Goal: Task Accomplishment & Management: Manage account settings

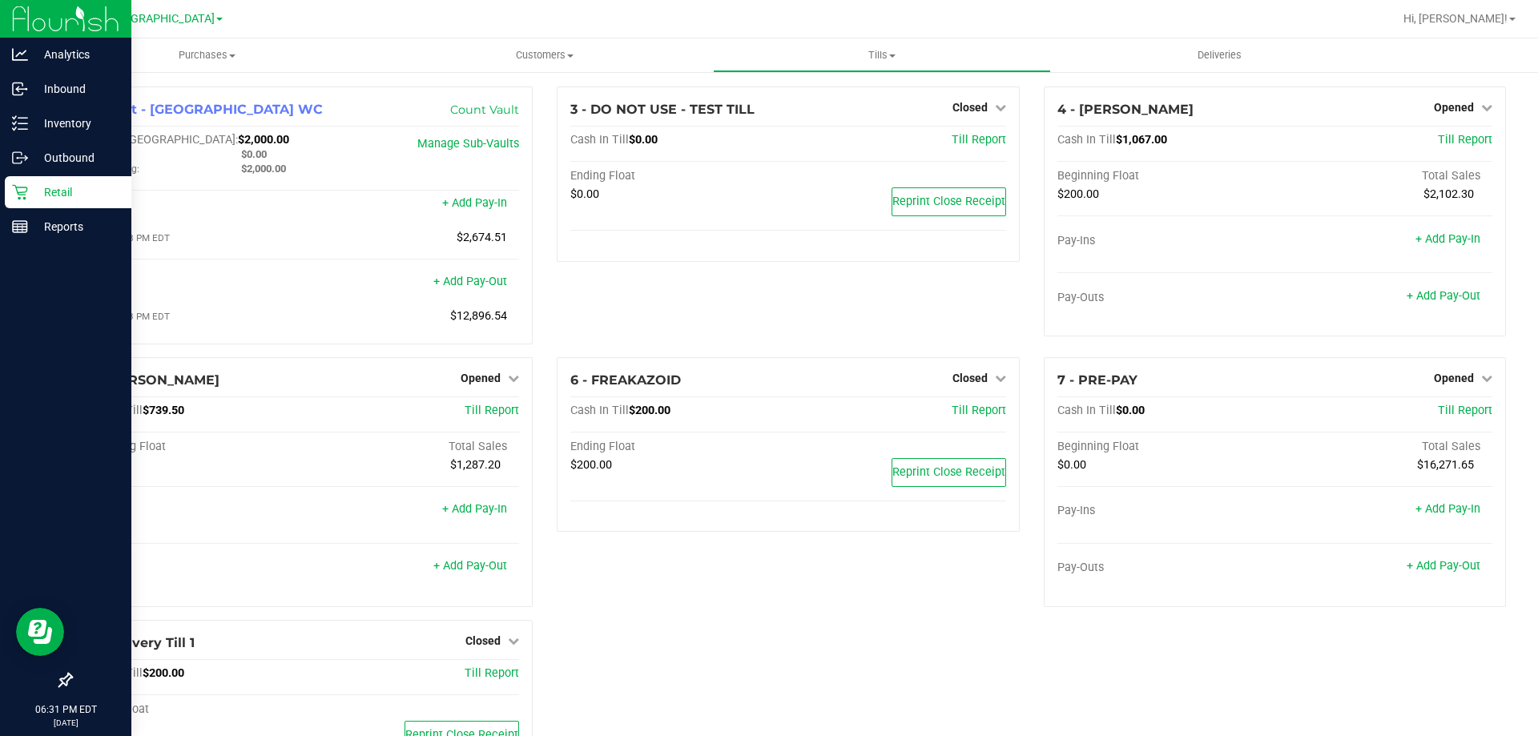
click at [69, 184] on p "Retail" at bounding box center [76, 192] width 96 height 19
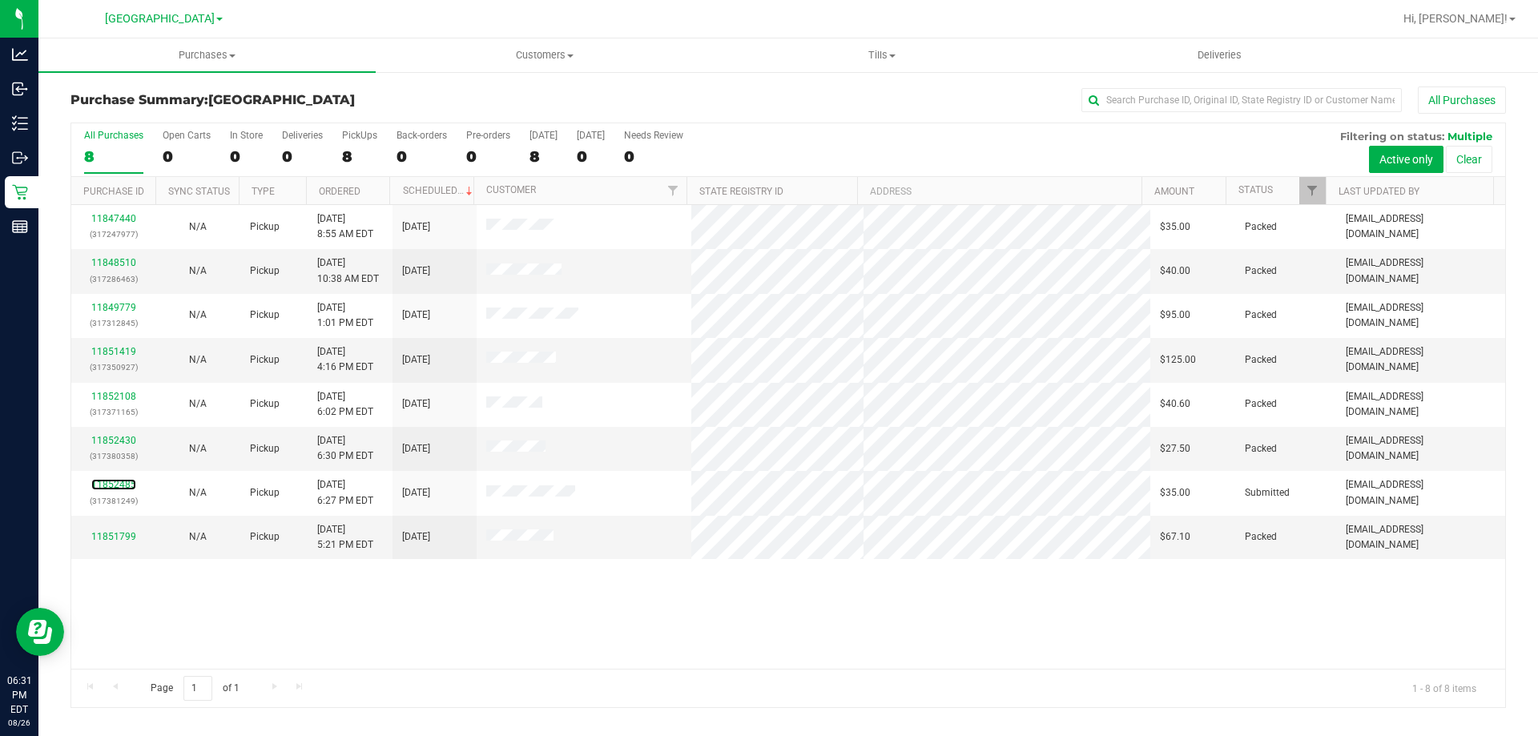
click at [128, 485] on link "11852485" at bounding box center [113, 484] width 45 height 11
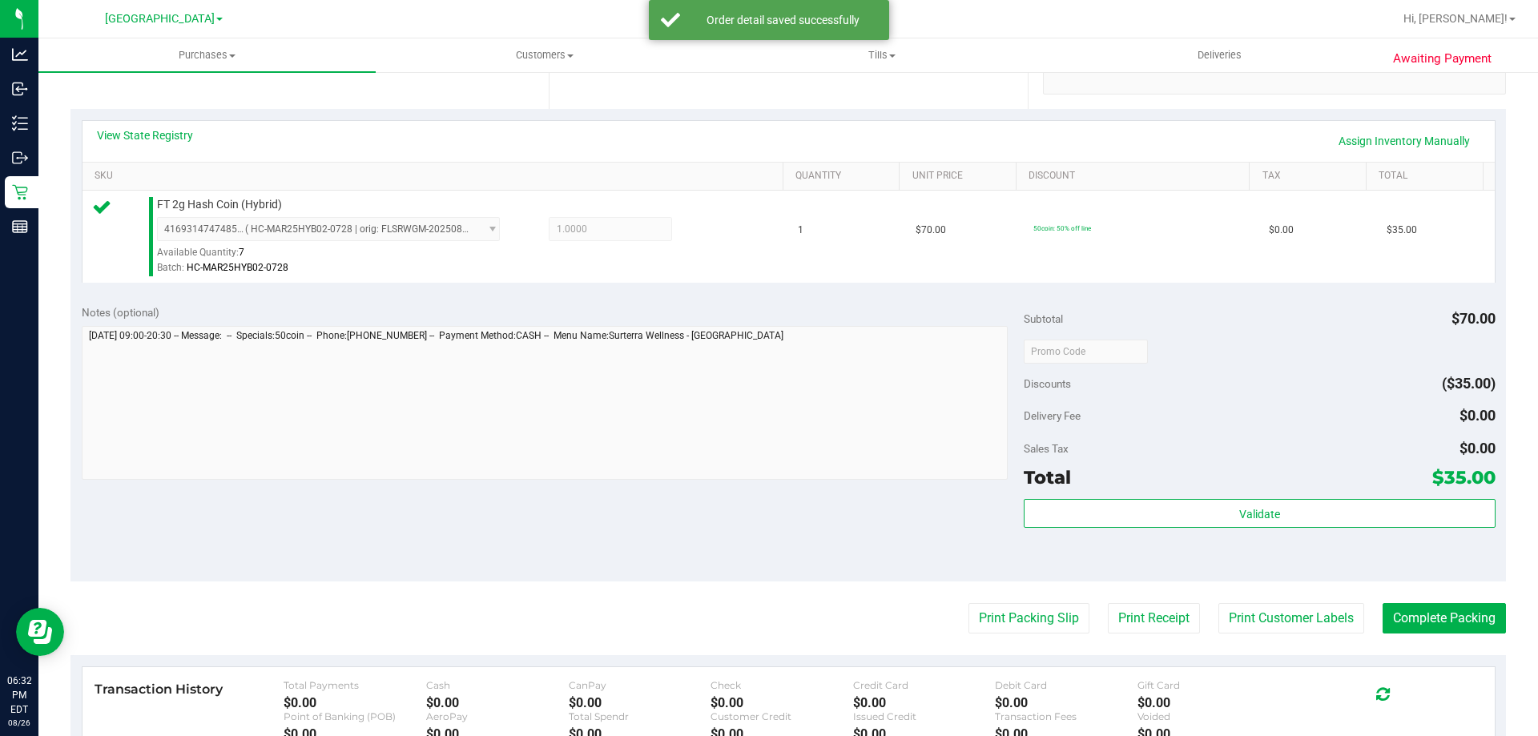
scroll to position [400, 0]
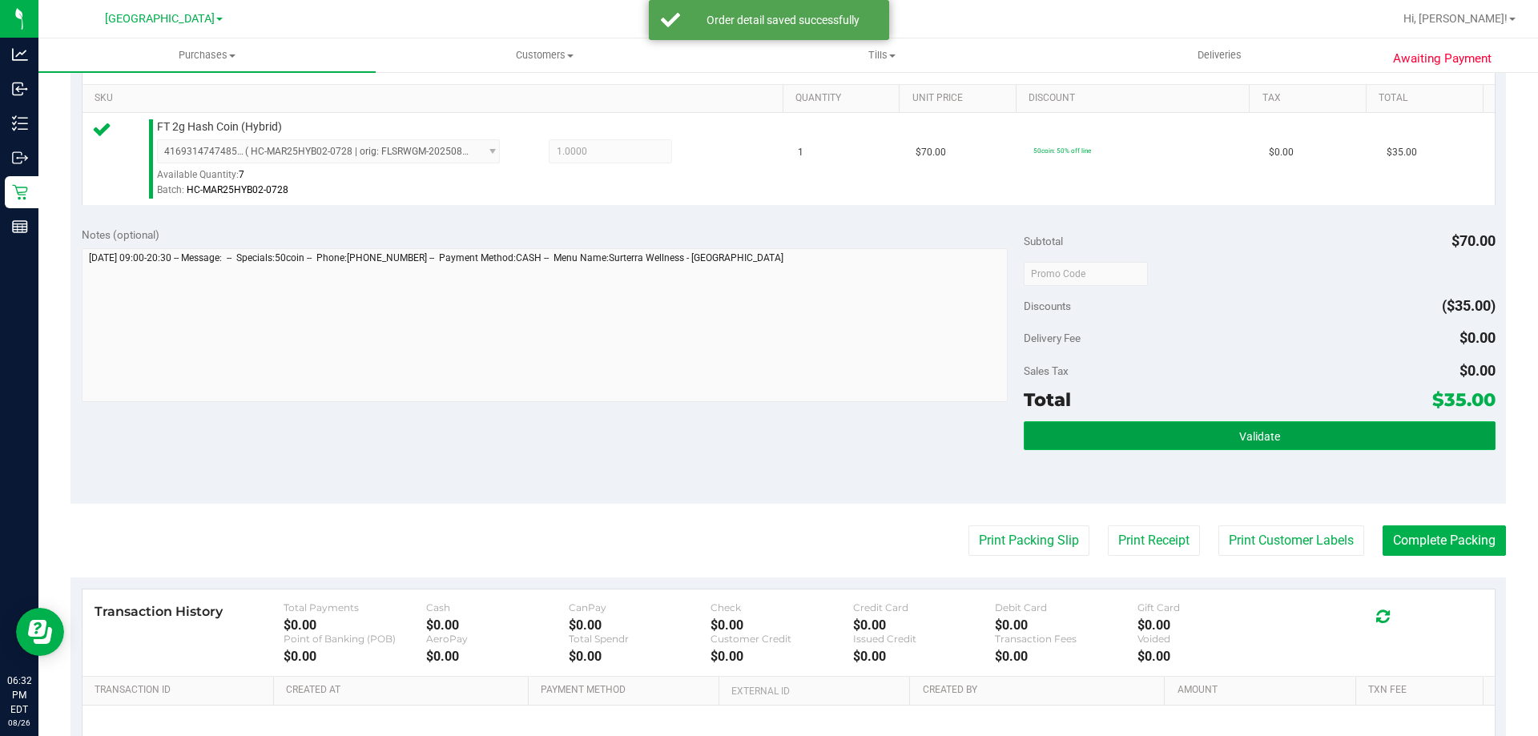
click at [1197, 424] on button "Validate" at bounding box center [1258, 435] width 471 height 29
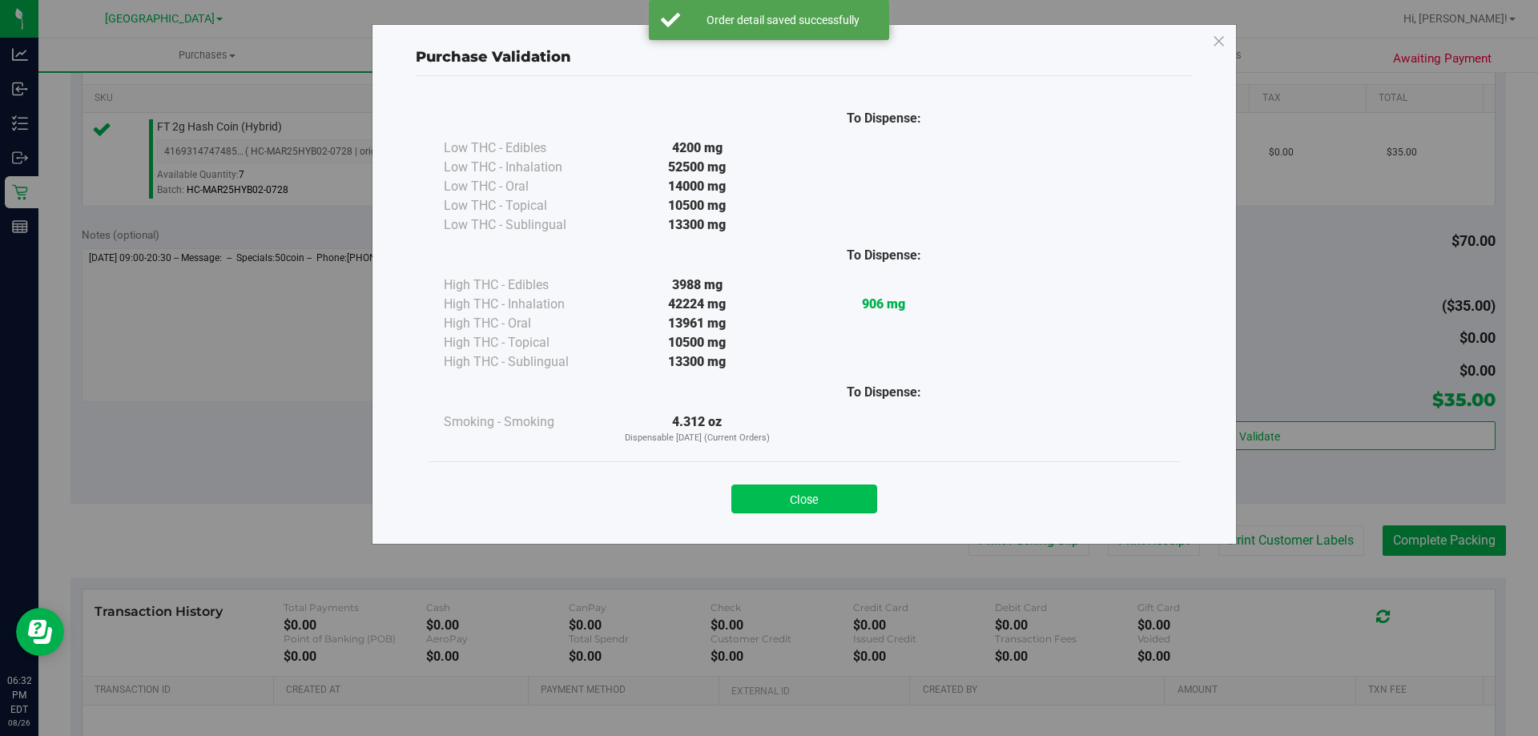
click at [854, 496] on button "Close" at bounding box center [804, 499] width 146 height 29
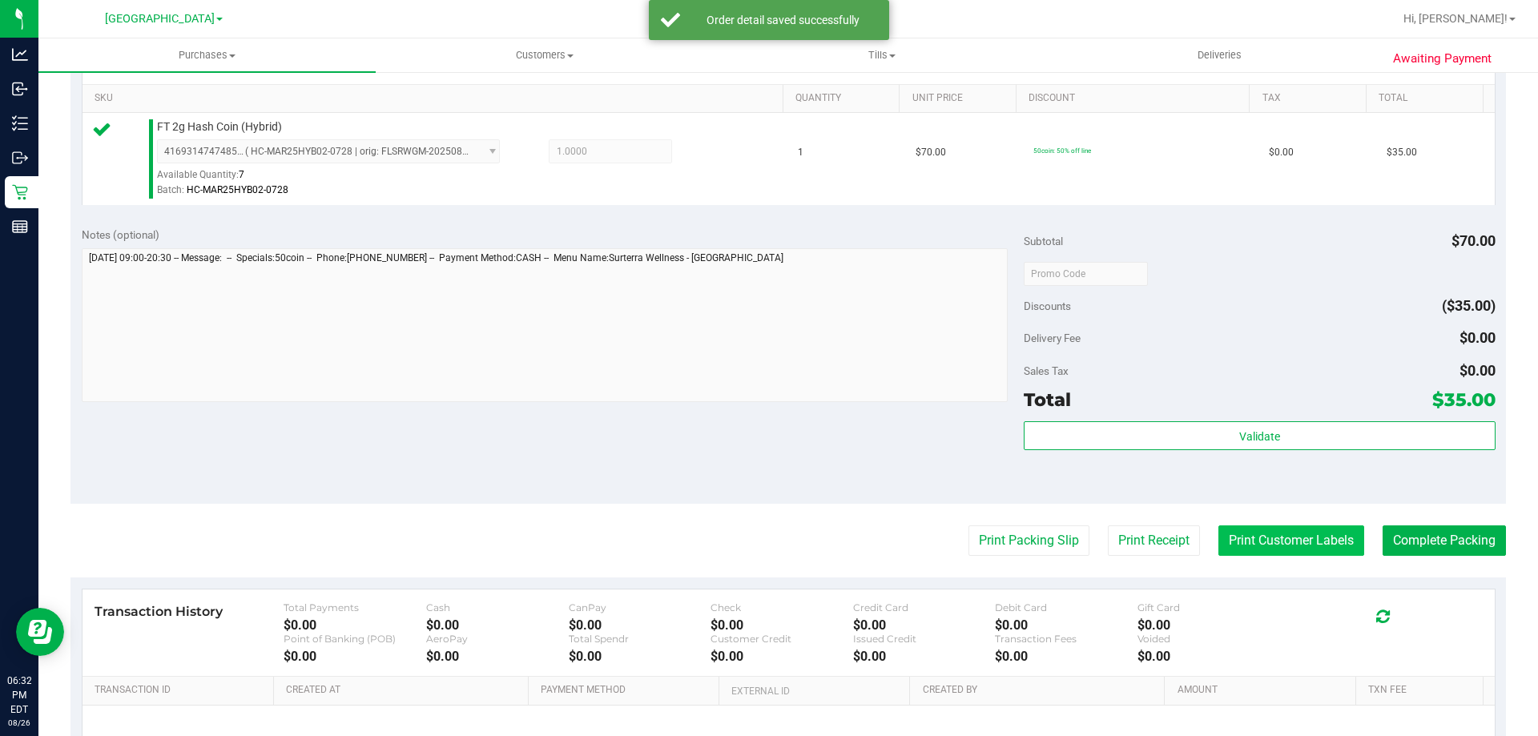
click at [1333, 535] on button "Print Customer Labels" at bounding box center [1291, 540] width 146 height 30
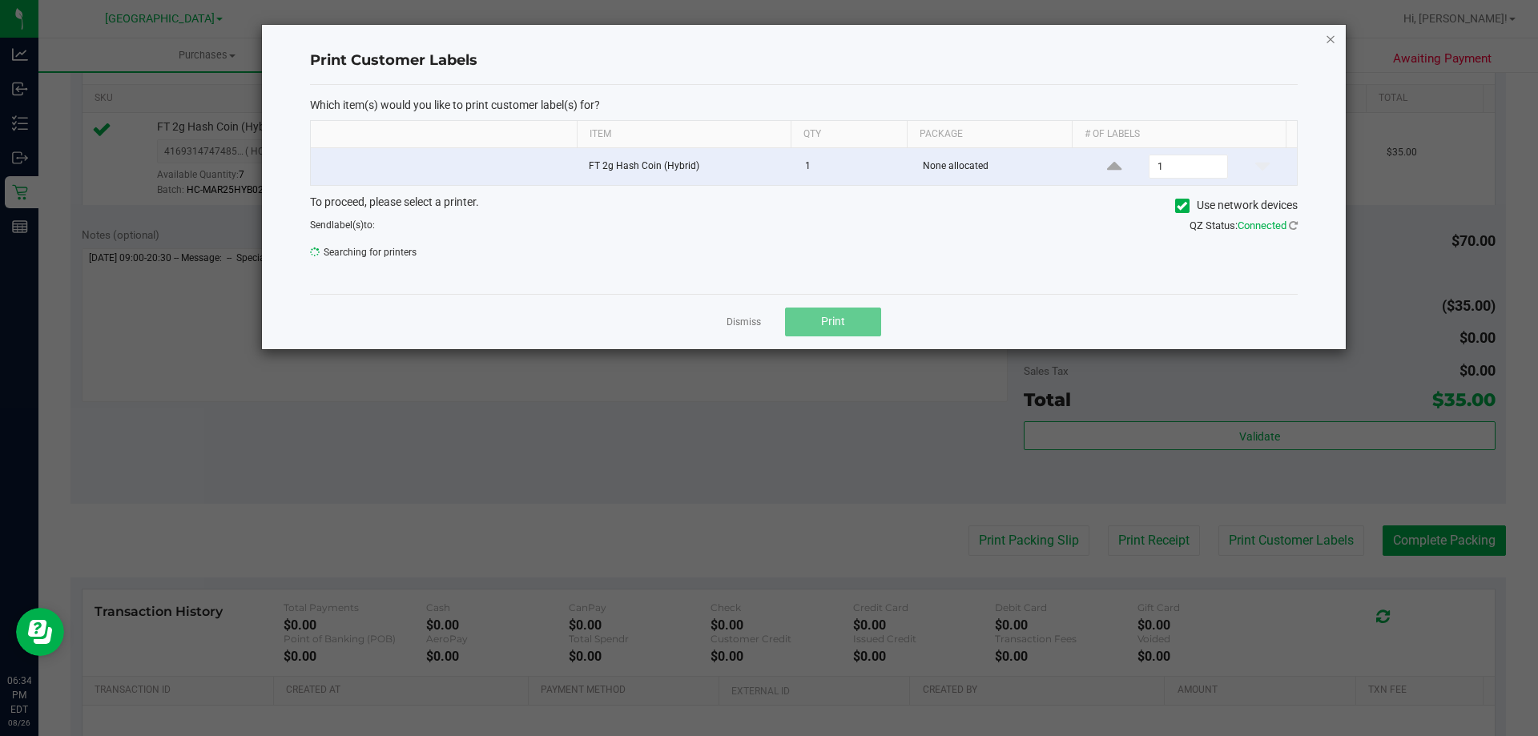
click at [1325, 37] on icon "button" at bounding box center [1330, 38] width 11 height 19
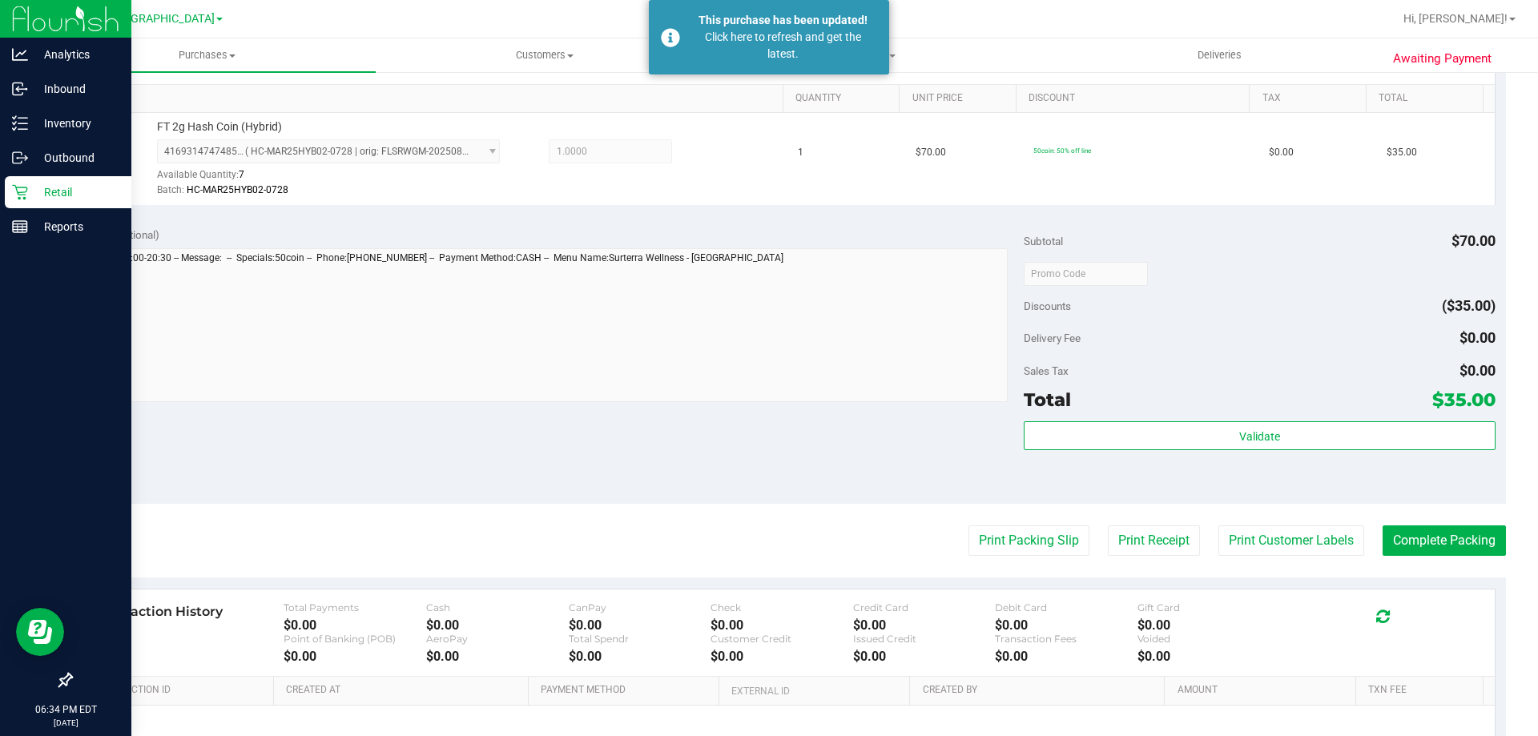
click at [43, 187] on p "Retail" at bounding box center [76, 192] width 96 height 19
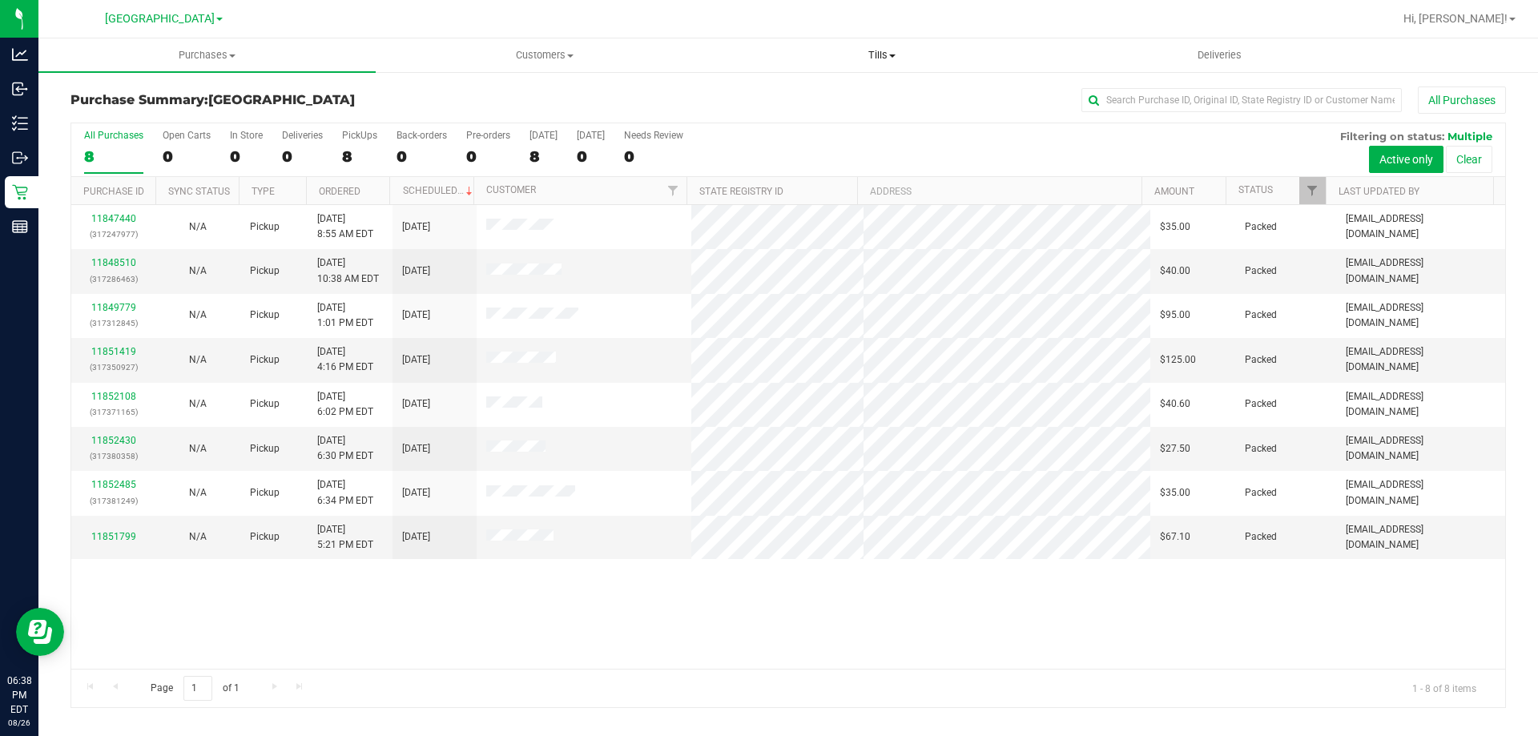
click at [892, 65] on uib-tab-heading "Tills Manage tills Reconcile e-payments" at bounding box center [882, 55] width 336 height 32
click at [884, 54] on span "Tills" at bounding box center [881, 55] width 337 height 14
click at [884, 58] on span "Tills" at bounding box center [881, 55] width 337 height 14
click at [821, 95] on li "Manage tills" at bounding box center [881, 96] width 337 height 19
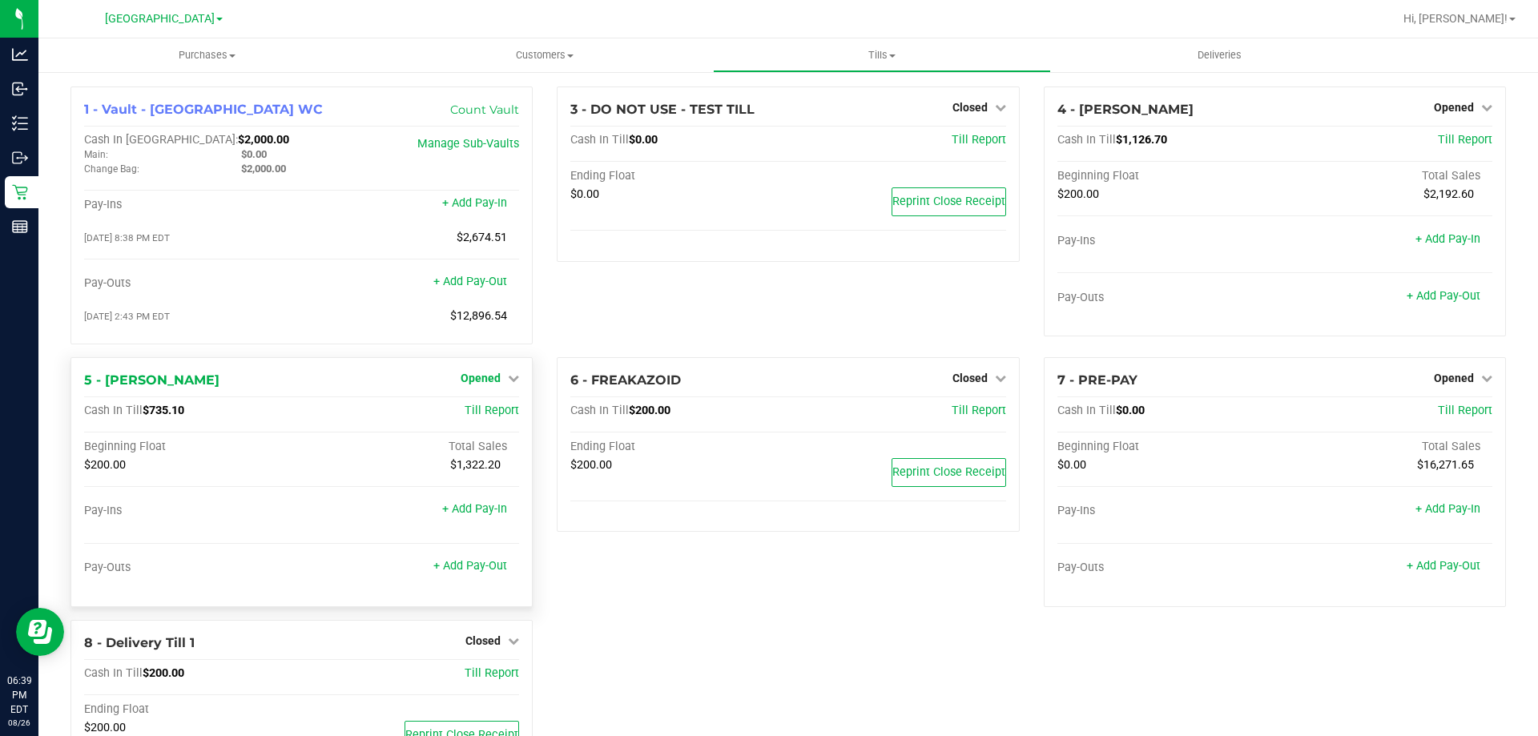
click at [486, 384] on span "Opened" at bounding box center [480, 378] width 40 height 13
click at [489, 408] on link "Close Till" at bounding box center [482, 410] width 43 height 13
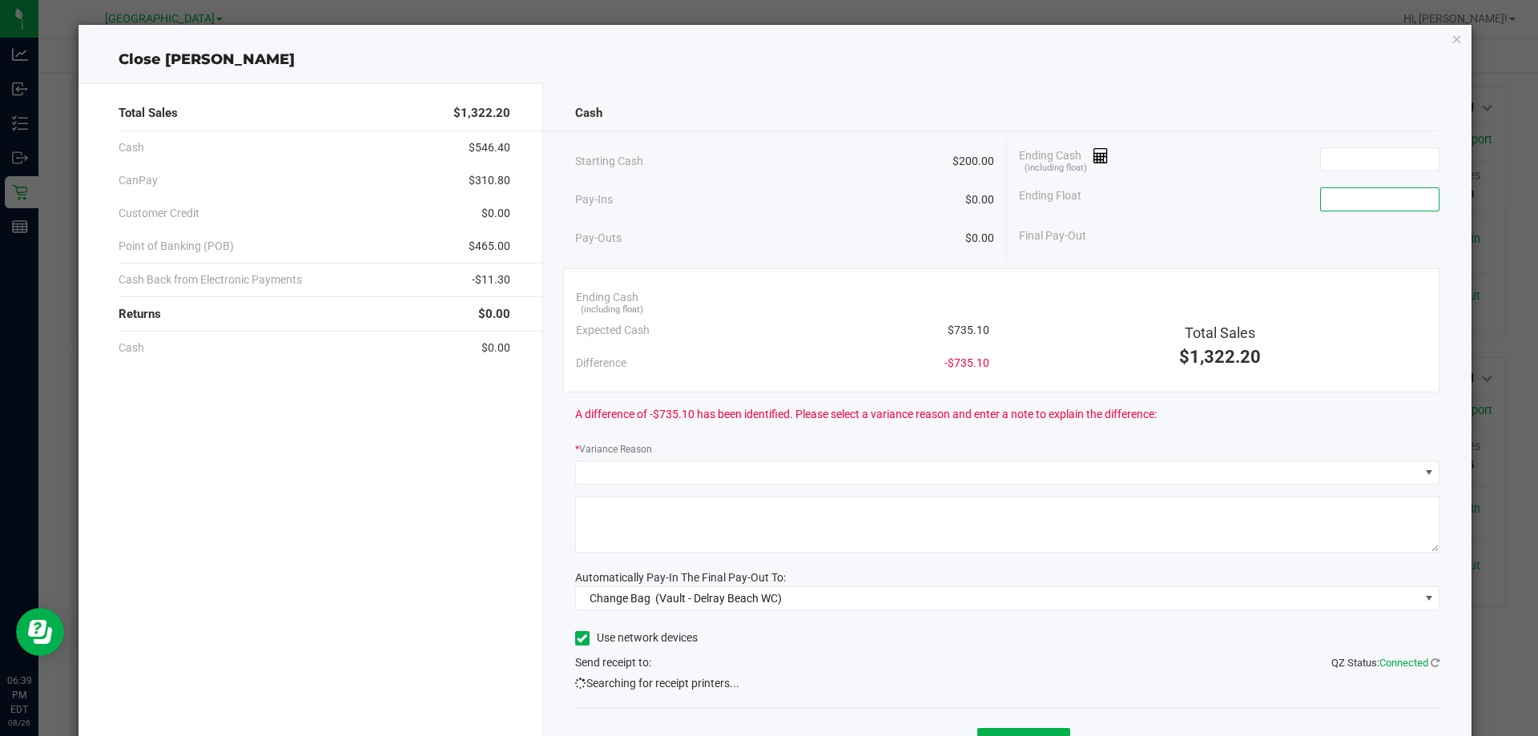
click at [1343, 197] on input at bounding box center [1380, 199] width 118 height 22
type input "$200.00"
click at [1365, 151] on input at bounding box center [1380, 159] width 118 height 22
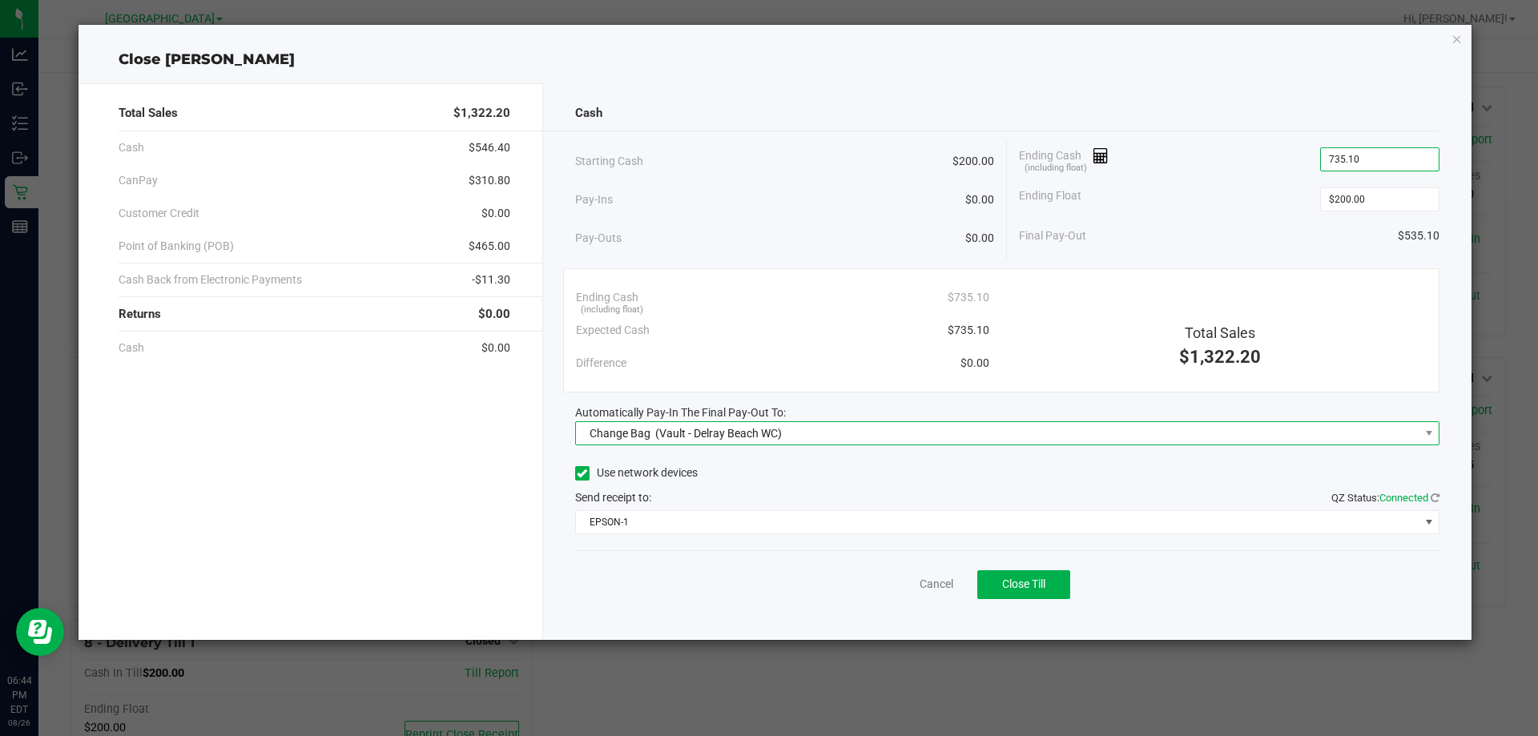
type input "$735.10"
click at [935, 436] on span "Change Bag (Vault - Delray Beach WC)" at bounding box center [997, 433] width 843 height 22
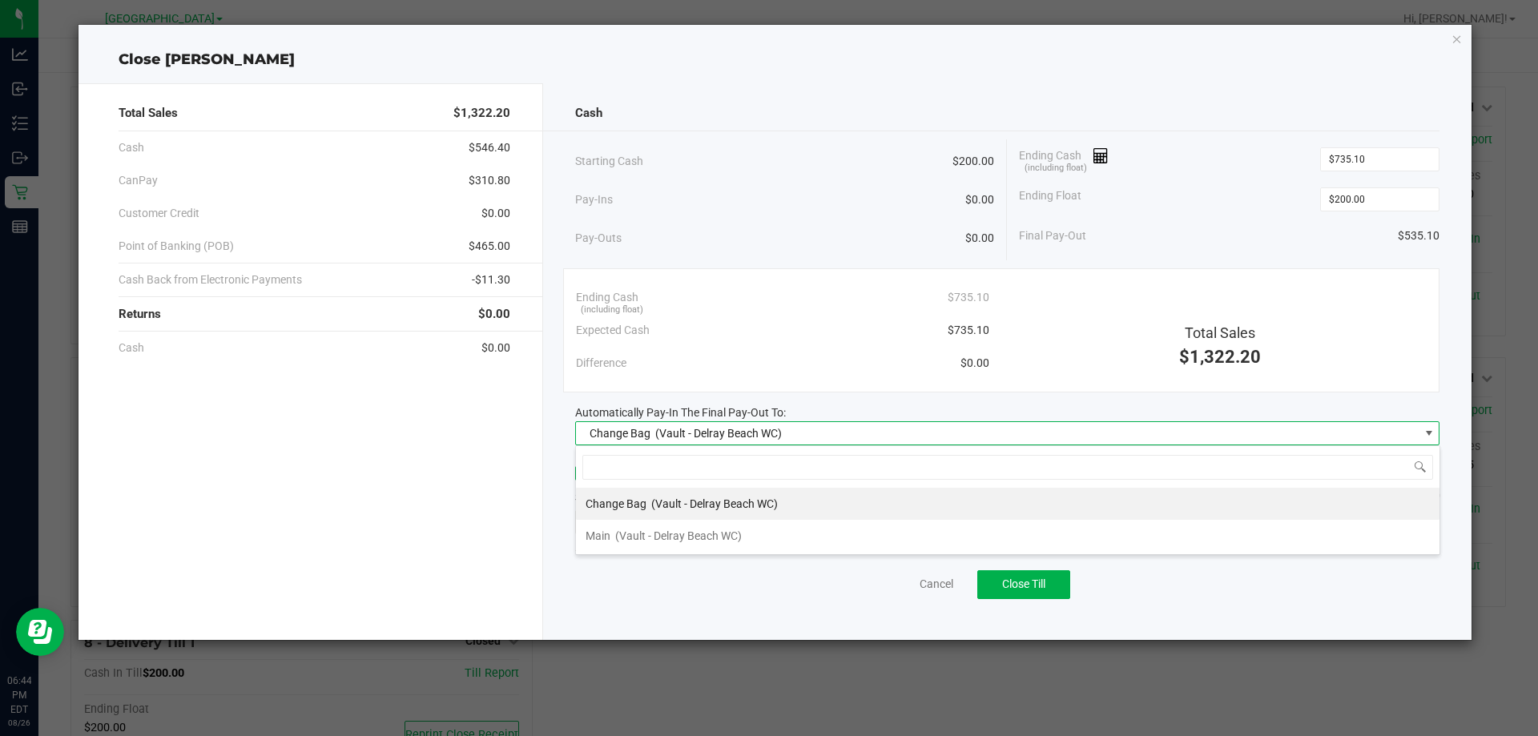
scroll to position [24, 864]
click at [712, 539] on span "(Vault - Delray Beach WC)" at bounding box center [678, 535] width 127 height 13
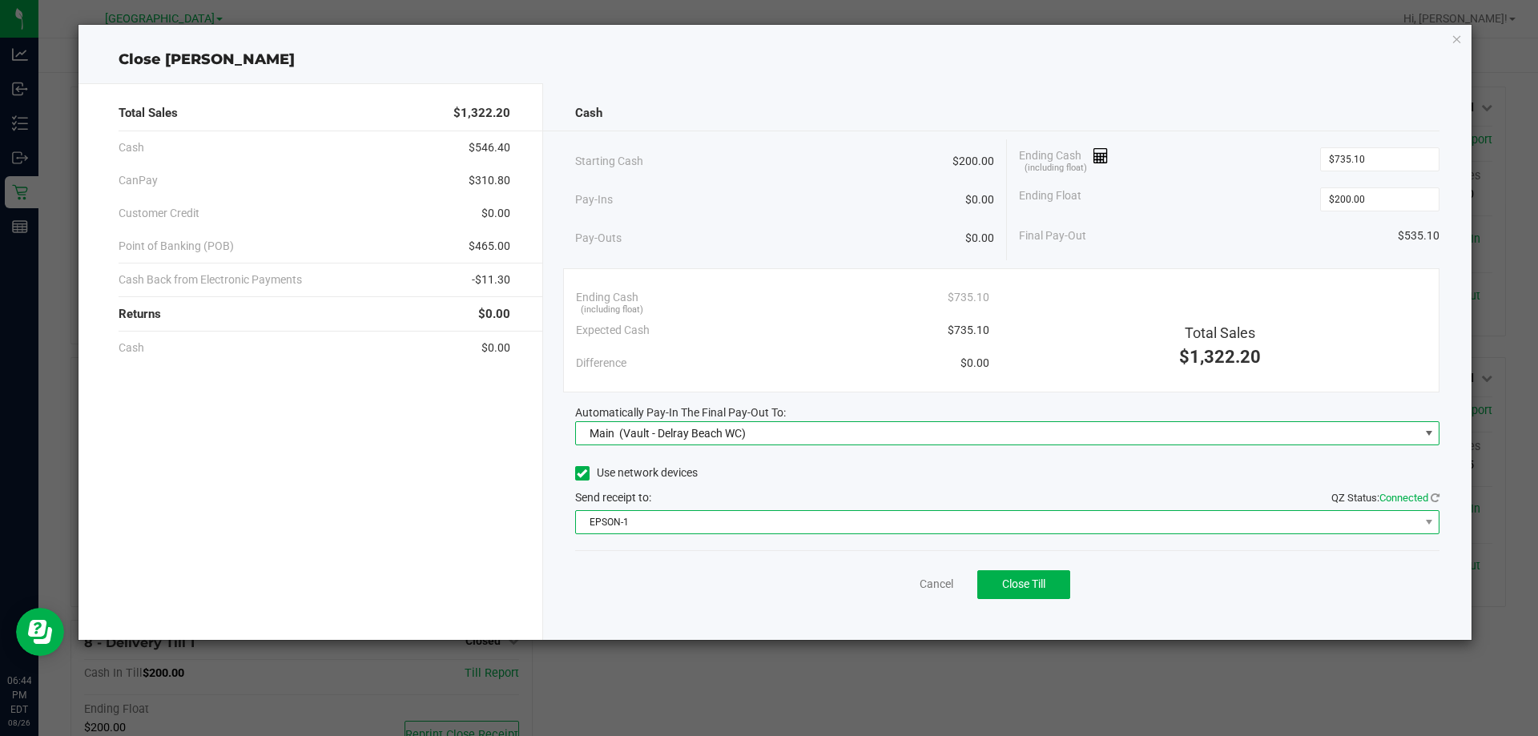
click at [713, 523] on span "EPSON-1" at bounding box center [997, 522] width 843 height 22
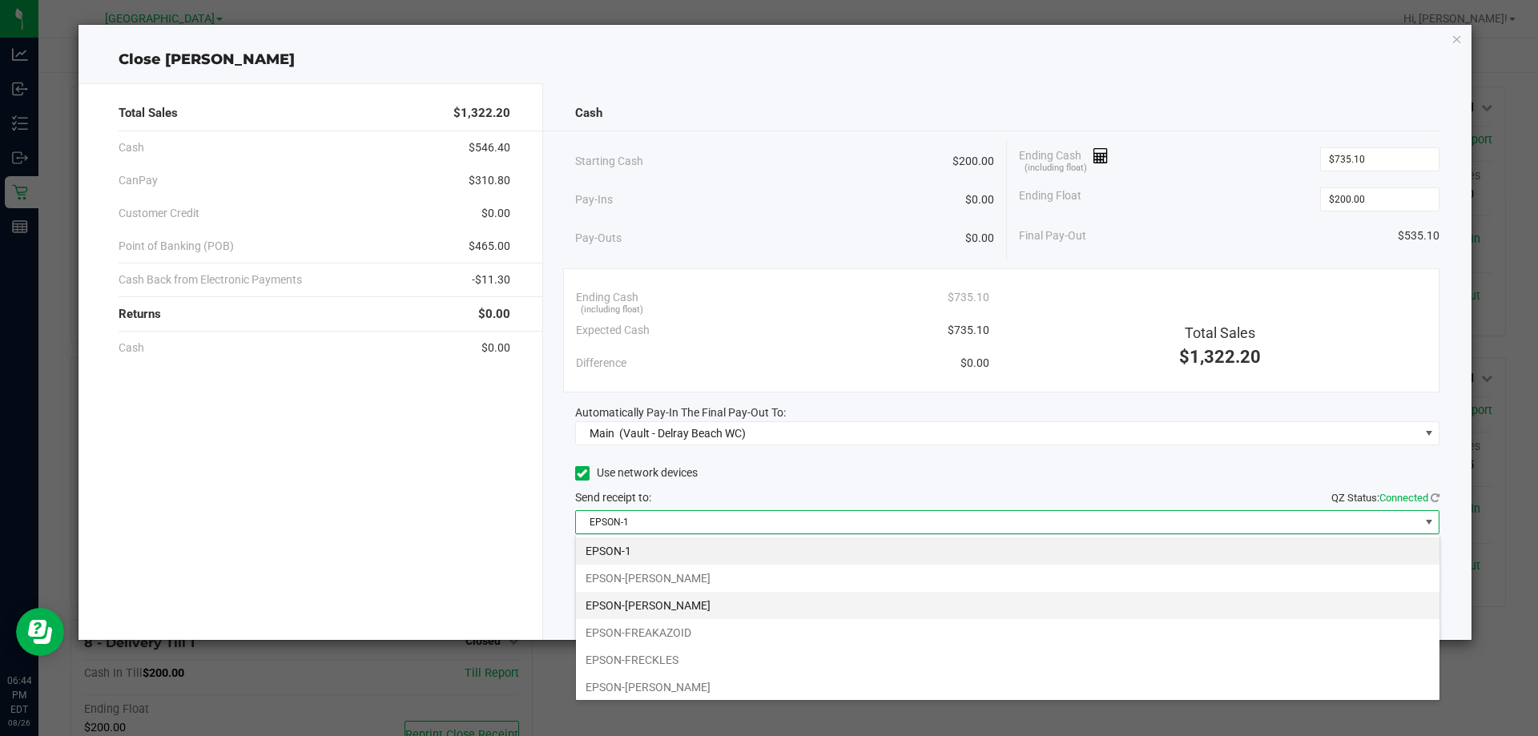
scroll to position [112, 0]
click at [694, 605] on li "EPSON-FRED HAMMOND" at bounding box center [1007, 602] width 863 height 27
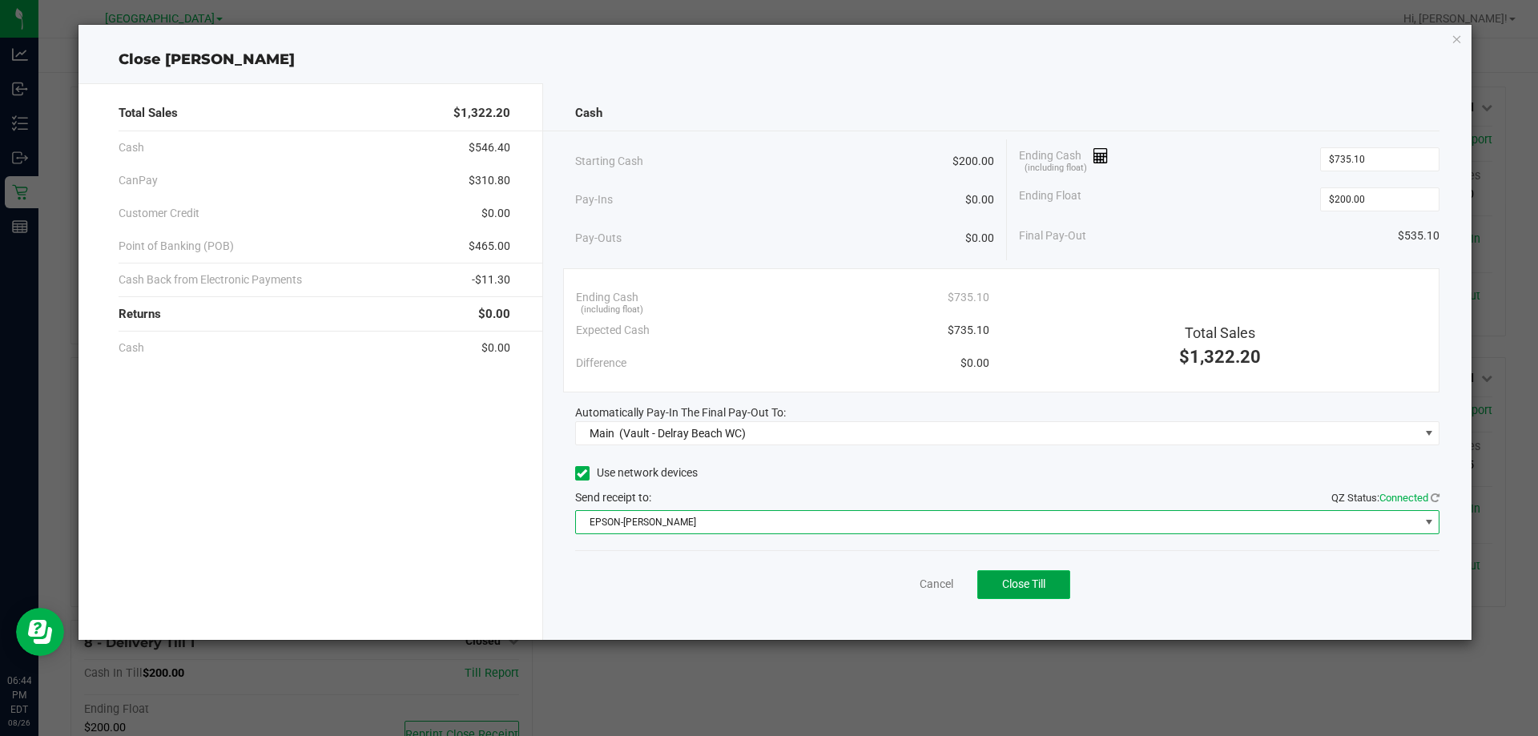
click at [1059, 582] on button "Close Till" at bounding box center [1023, 584] width 93 height 29
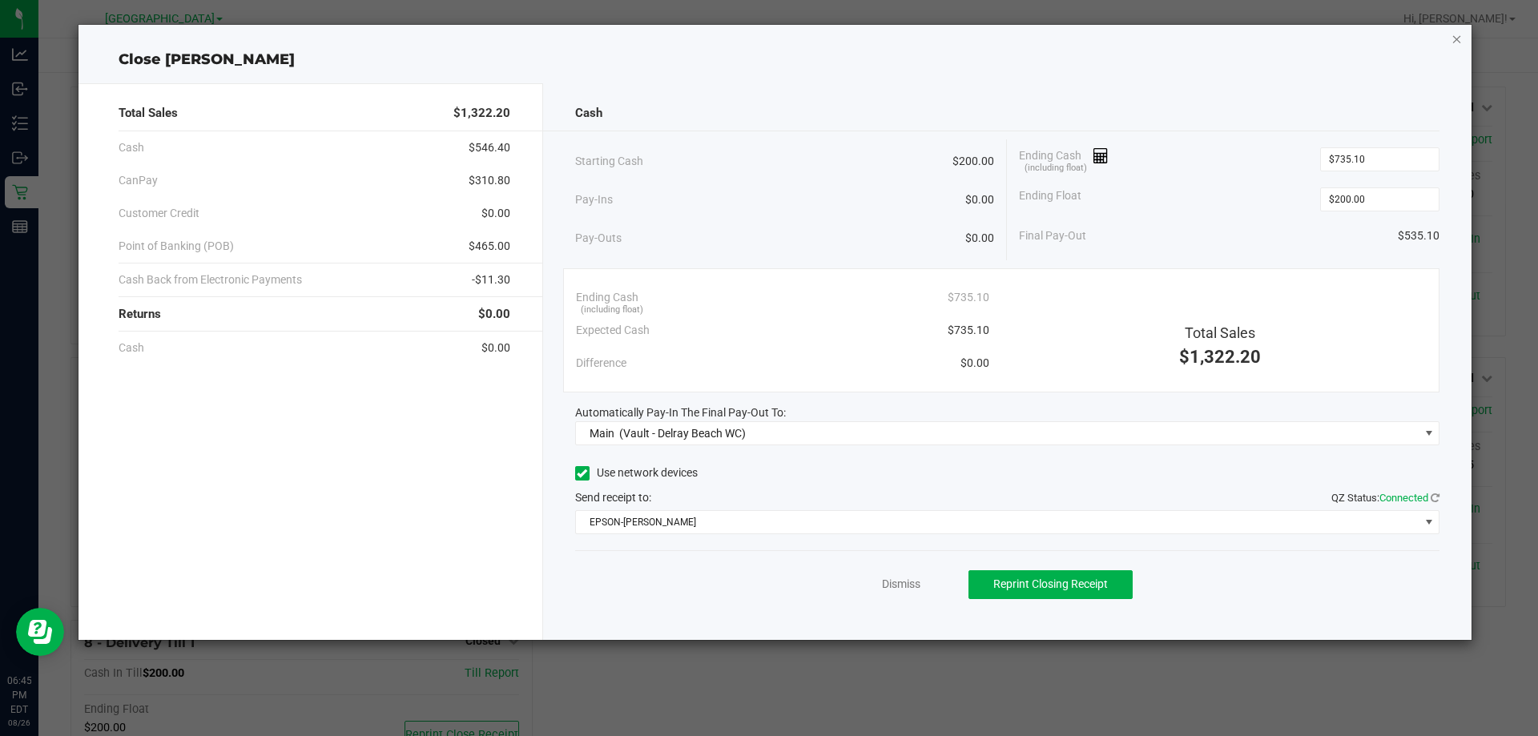
click at [1459, 43] on icon "button" at bounding box center [1456, 38] width 11 height 19
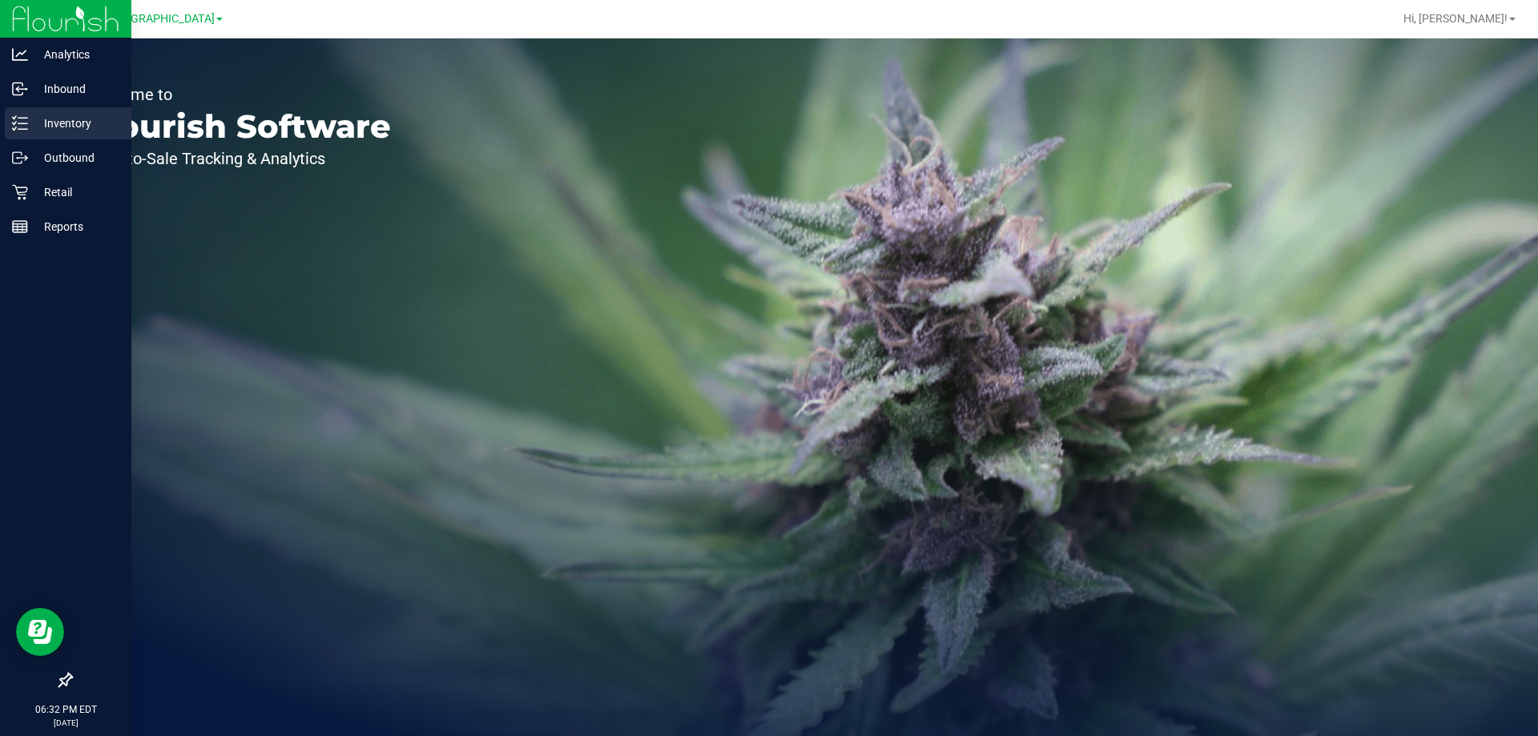
click at [96, 108] on div "Inventory" at bounding box center [68, 123] width 127 height 32
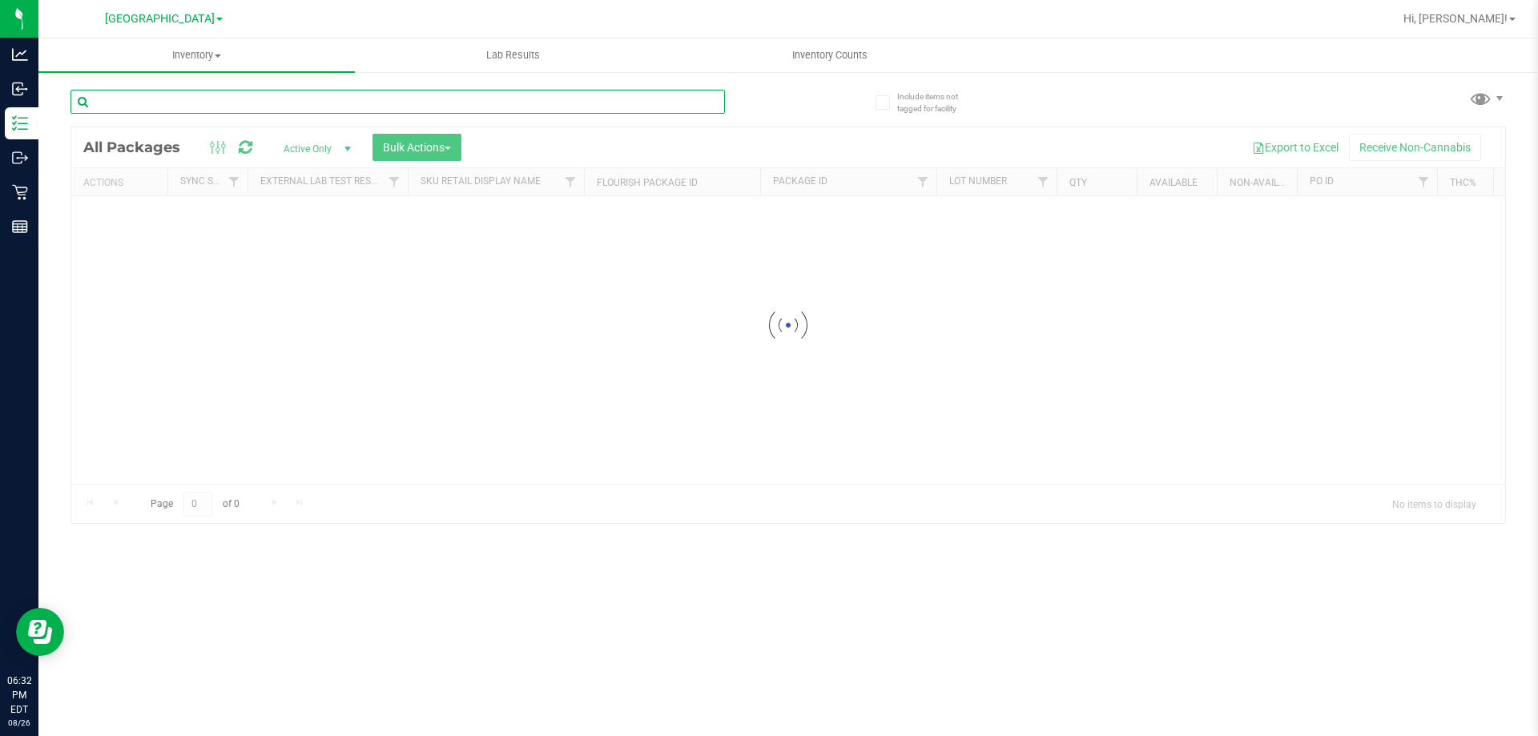
click at [141, 107] on input "text" at bounding box center [397, 102] width 654 height 24
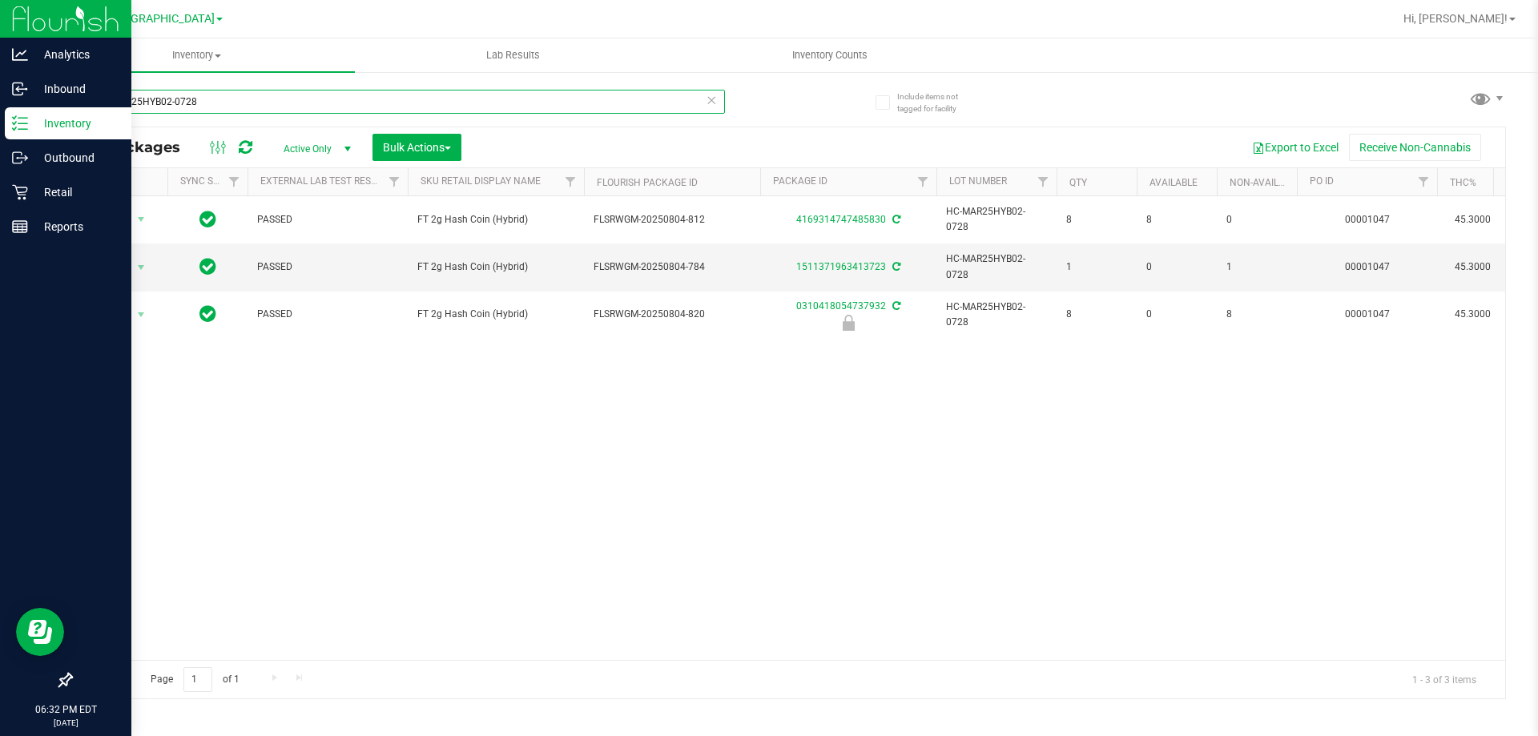
type input "HC-MAR25HYB02-0728"
